Goal: Task Accomplishment & Management: Use online tool/utility

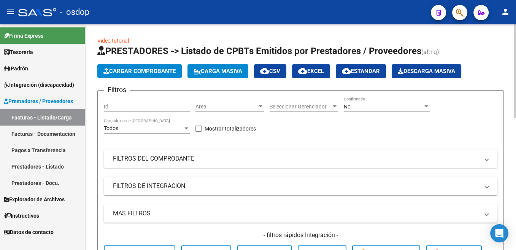
scroll to position [153, 0]
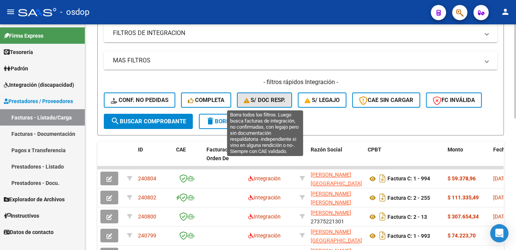
click at [284, 97] on button "S/ Doc Resp." at bounding box center [264, 99] width 55 height 15
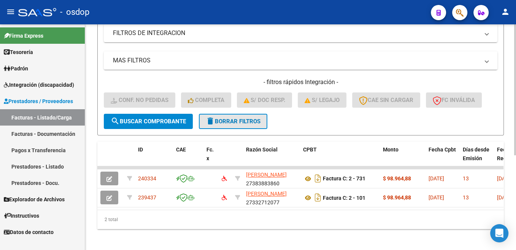
click at [243, 128] on button "delete Borrar Filtros" at bounding box center [233, 121] width 68 height 15
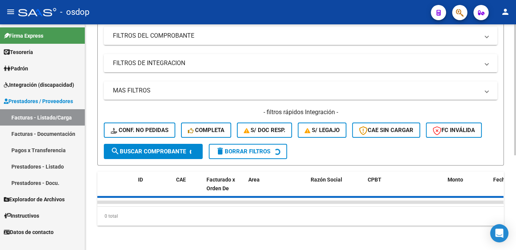
scroll to position [129, 0]
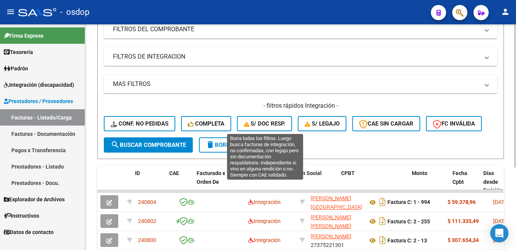
click at [328, 125] on span "S/ legajo" at bounding box center [321, 123] width 35 height 7
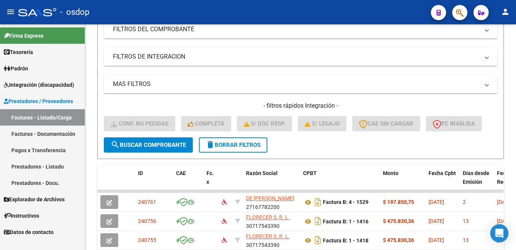
scroll to position [282, 0]
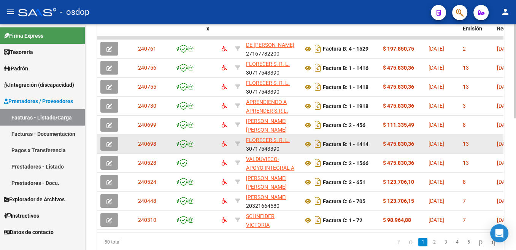
click at [109, 143] on icon "button" at bounding box center [109, 144] width 6 height 6
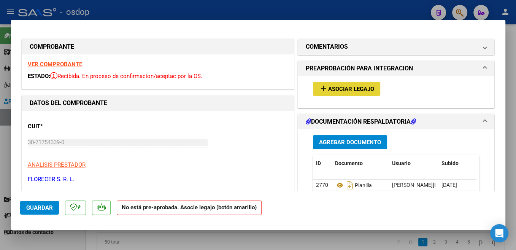
click at [353, 82] on button "add Asociar Legajo" at bounding box center [346, 89] width 67 height 14
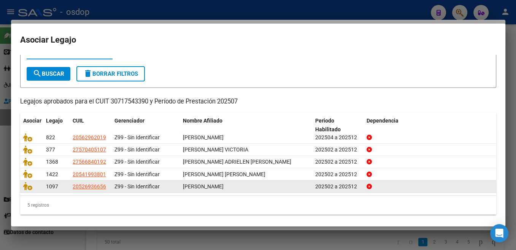
scroll to position [34, 0]
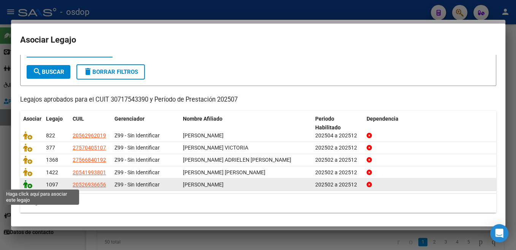
click at [25, 184] on icon at bounding box center [27, 184] width 9 height 8
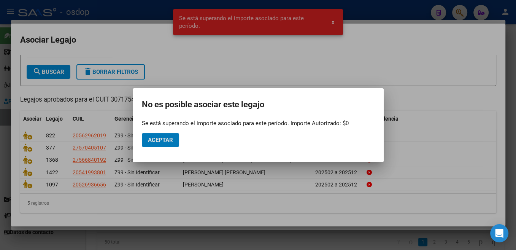
click at [156, 140] on span "Aceptar" at bounding box center [160, 139] width 25 height 7
